Goal: Find specific page/section: Find specific page/section

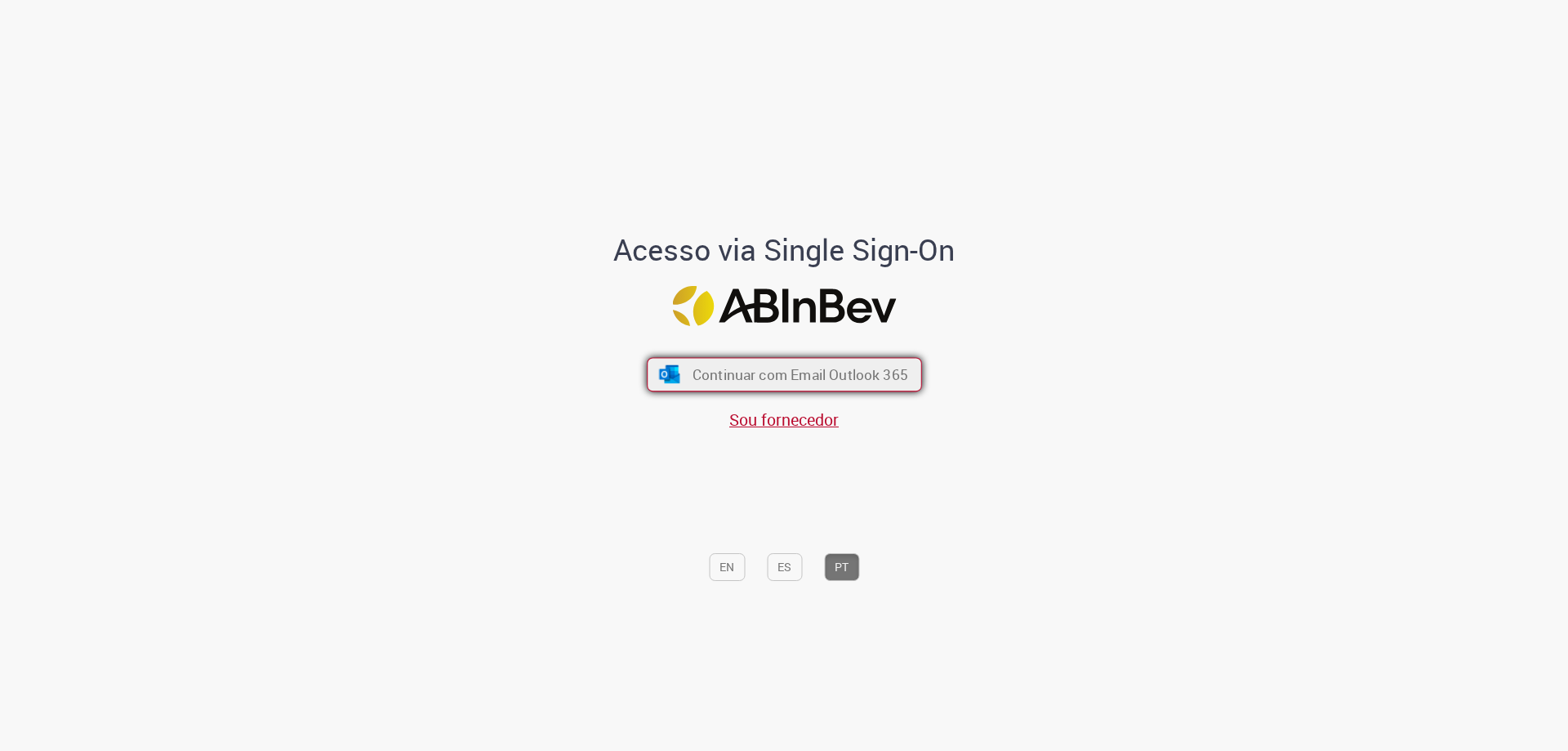
click at [788, 368] on span "Continuar com Email Outlook 365" at bounding box center [799, 374] width 215 height 19
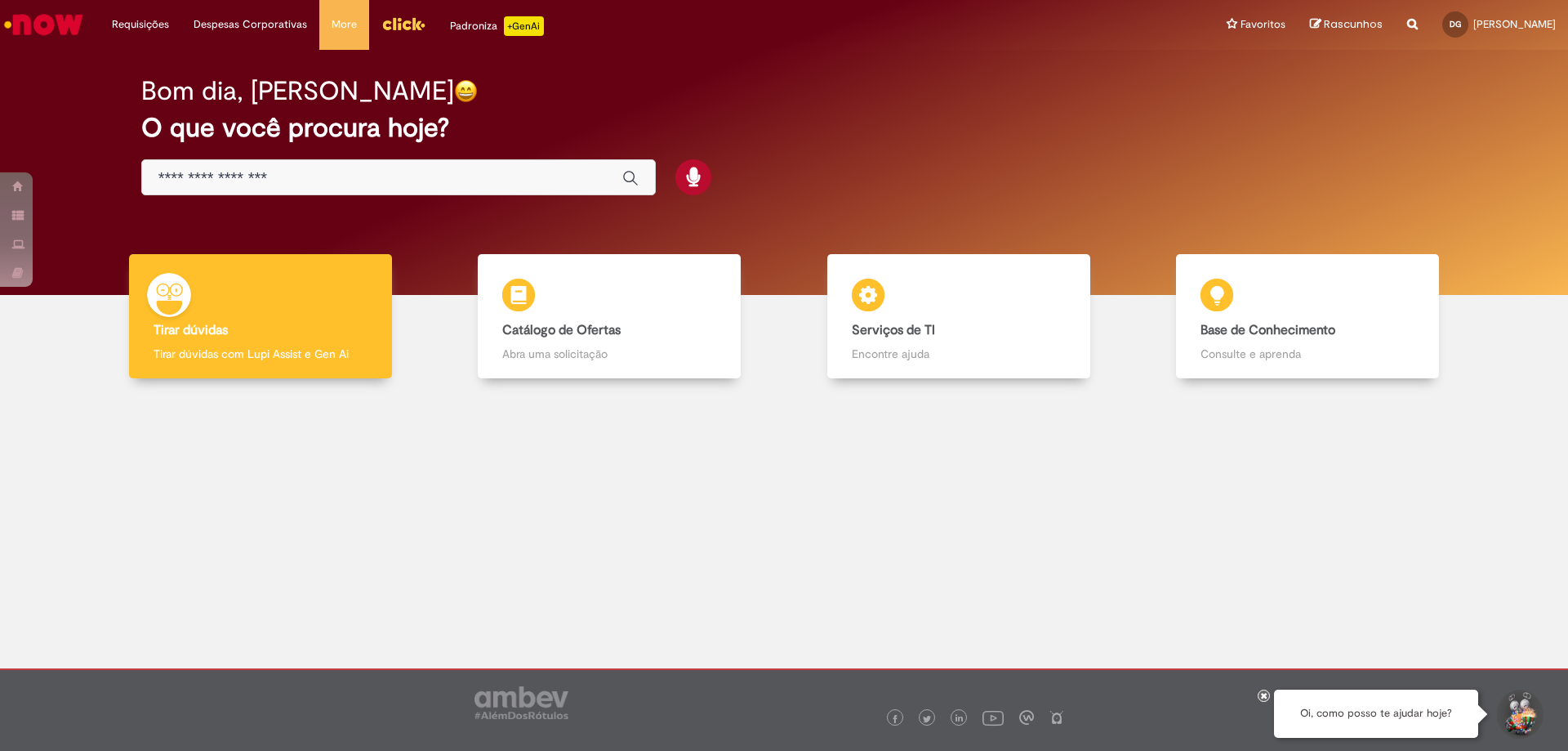
click at [722, 551] on div at bounding box center [784, 518] width 1544 height 255
click at [723, 550] on div at bounding box center [784, 518] width 1544 height 255
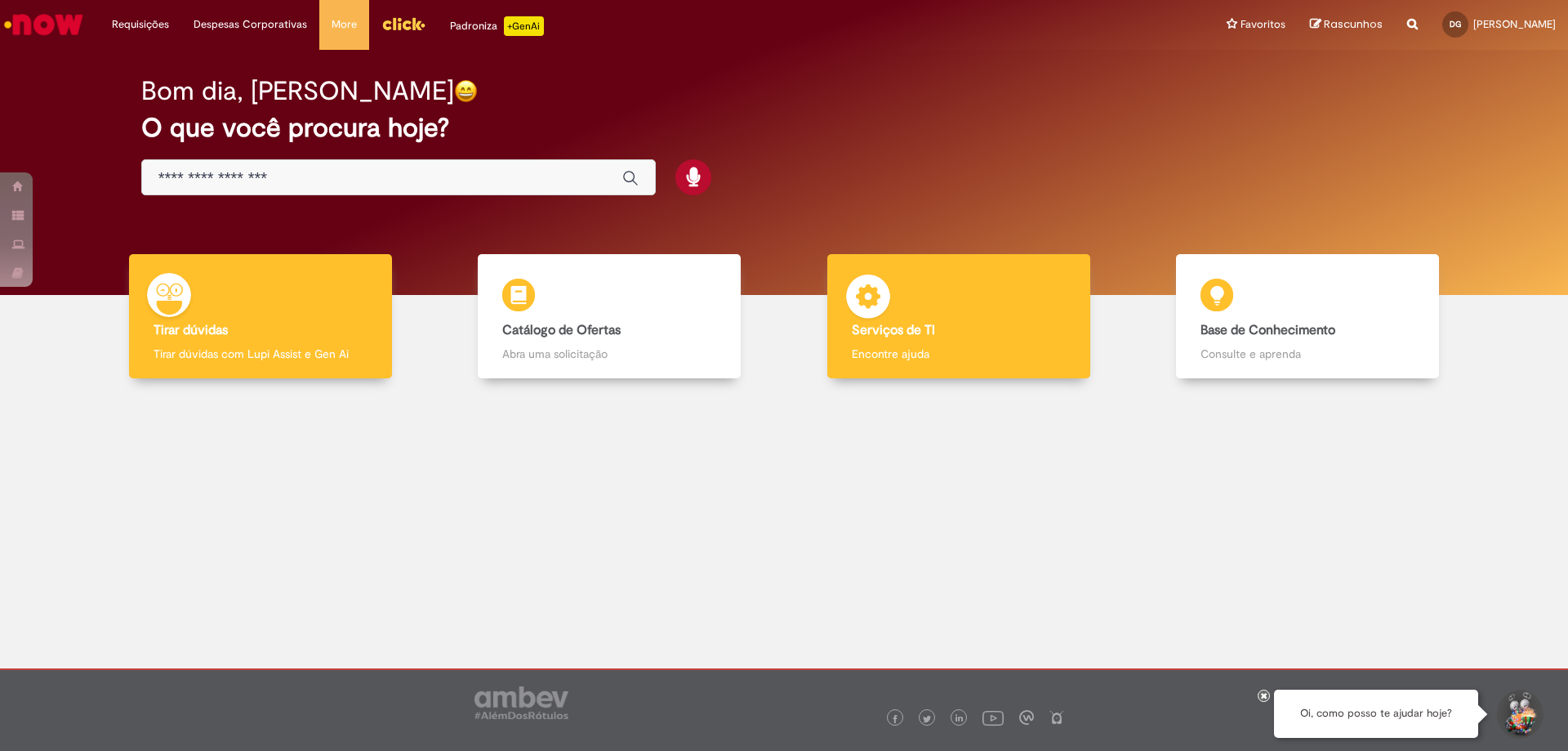
click at [1057, 302] on div "Serviços de TI Serviços de TI Encontre ajuda" at bounding box center [959, 316] width 263 height 125
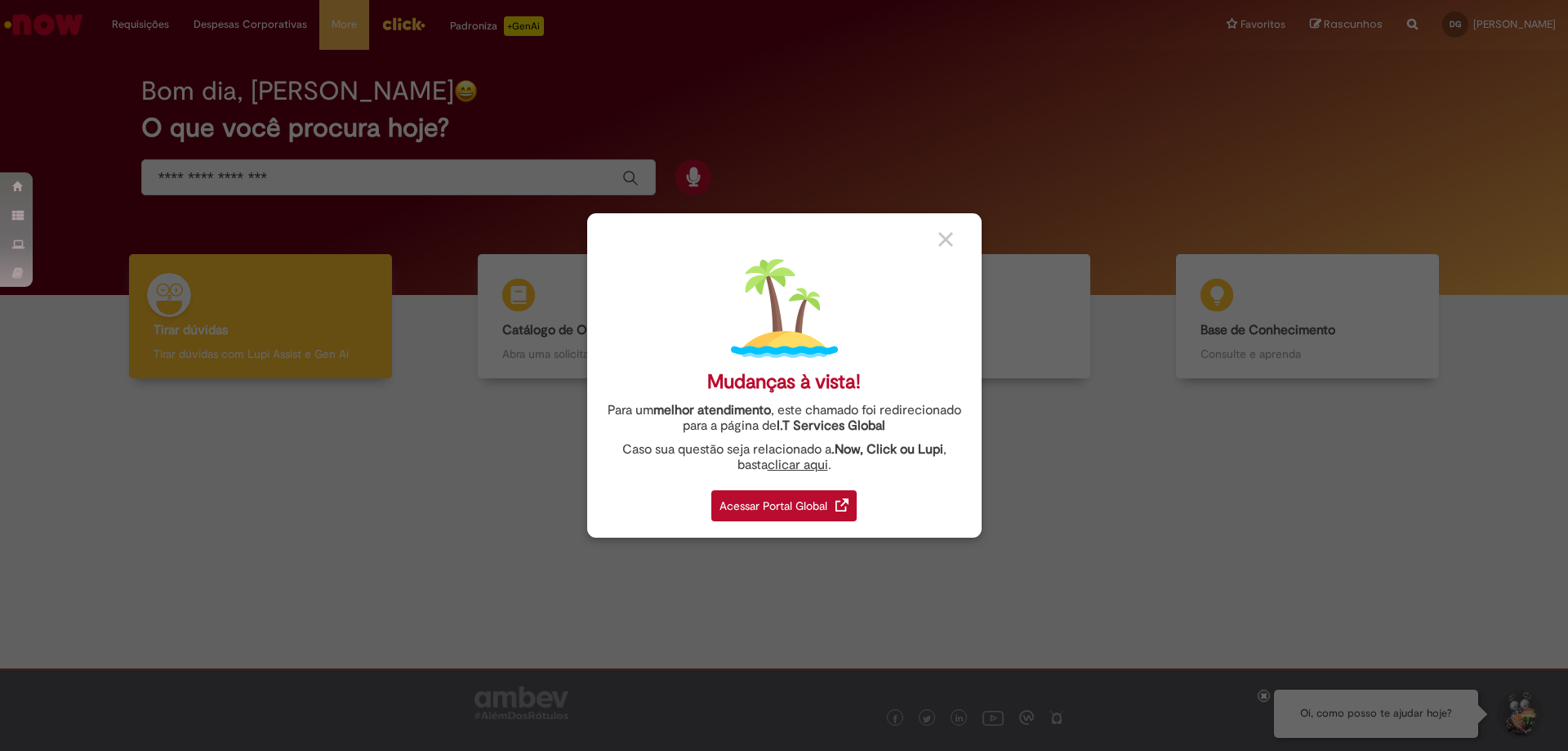
click at [782, 512] on div "Acessar Portal Global" at bounding box center [784, 505] width 146 height 31
